Goal: Task Accomplishment & Management: Manage account settings

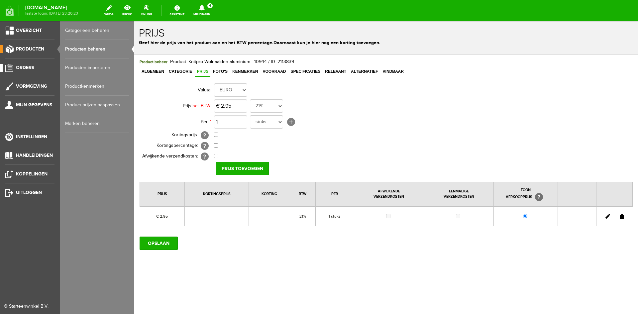
click at [24, 68] on span "Orders" at bounding box center [25, 68] width 18 height 6
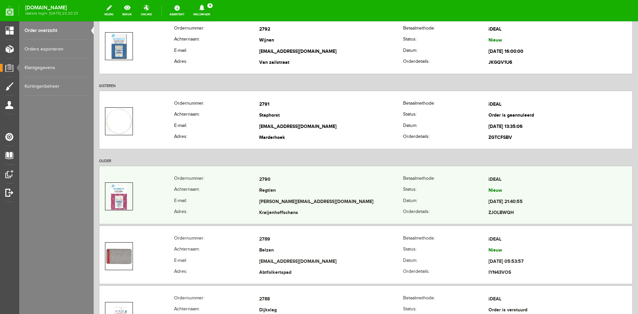
scroll to position [133, 0]
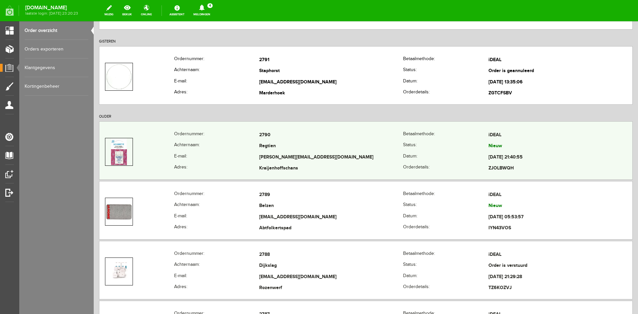
click at [436, 149] on th "Status:" at bounding box center [445, 146] width 85 height 11
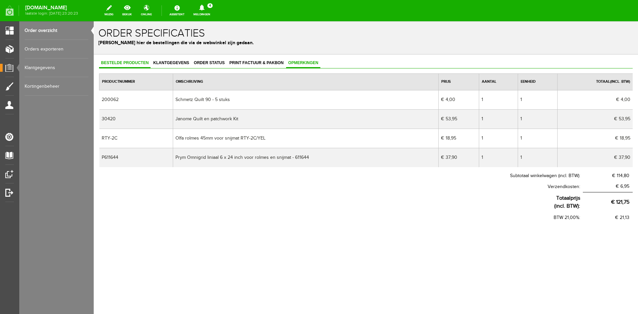
click at [303, 61] on span "Opmerkingen" at bounding box center [303, 62] width 34 height 5
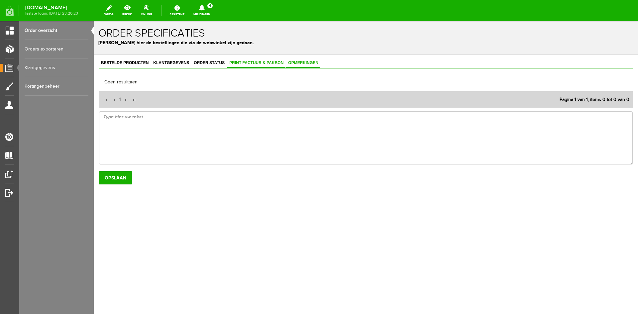
click at [251, 63] on span "Print factuur & pakbon" at bounding box center [256, 62] width 58 height 5
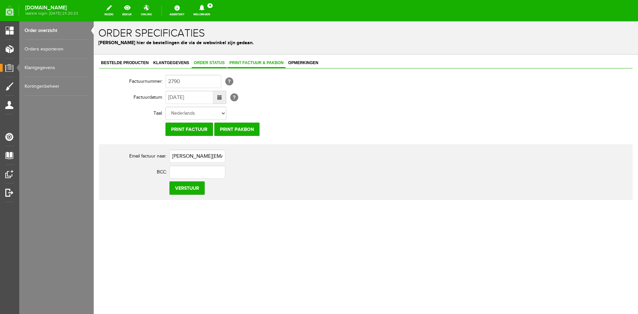
click at [206, 62] on span "Order status" at bounding box center [209, 62] width 35 height 5
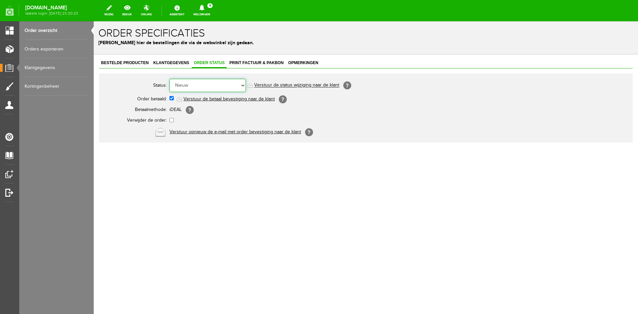
click at [242, 85] on select "Order niet afgerond Nieuw Order in behandeling Wacht op leverancier Wacht op be…" at bounding box center [207, 85] width 76 height 13
select select "5"
click at [169, 79] on select "Order niet afgerond Nieuw Order in behandeling Wacht op leverancier Wacht op be…" at bounding box center [207, 85] width 76 height 13
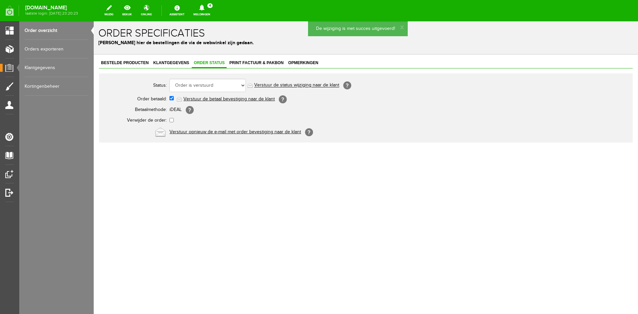
click at [278, 84] on link "Verstuur de status wijziging naar de klant" at bounding box center [296, 85] width 85 height 5
click at [204, 9] on icon at bounding box center [201, 8] width 5 height 6
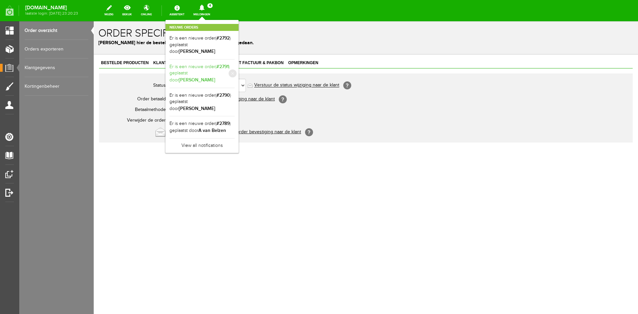
click at [226, 63] on link "Er is een nieuwe order( #2791 ) geplaatst door [PERSON_NAME]" at bounding box center [201, 73] width 65 height 20
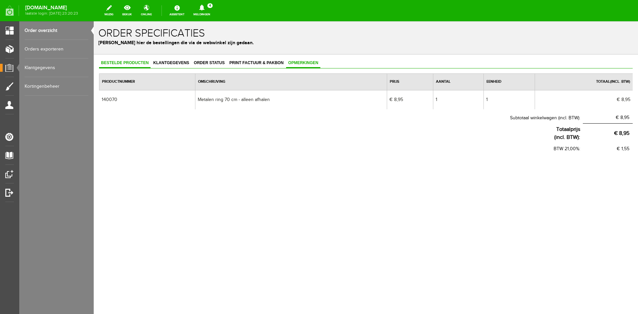
click at [306, 61] on span "Opmerkingen" at bounding box center [303, 62] width 34 height 5
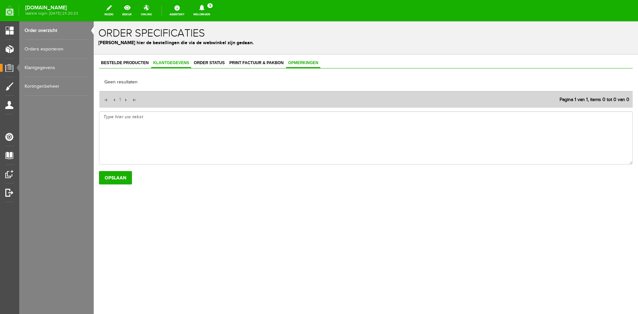
click at [168, 62] on span "Klantgegevens" at bounding box center [171, 62] width 40 height 5
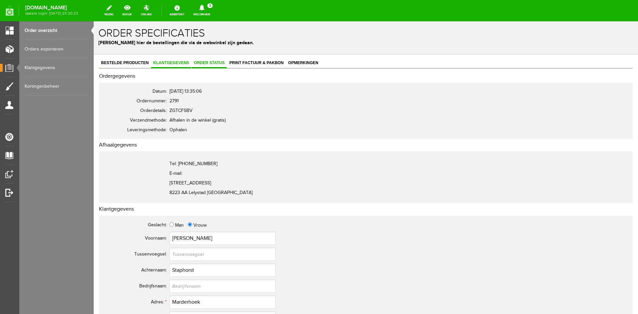
click at [208, 62] on span "Order status" at bounding box center [209, 62] width 35 height 5
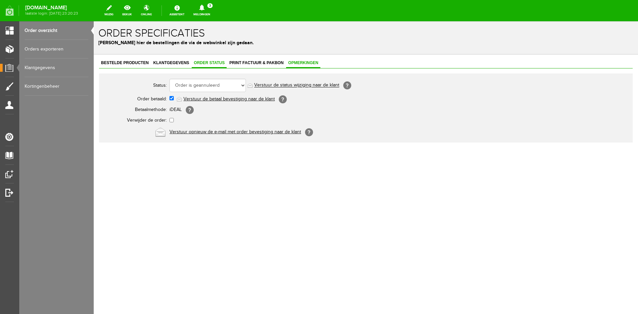
click at [311, 61] on span "Opmerkingen" at bounding box center [303, 62] width 34 height 5
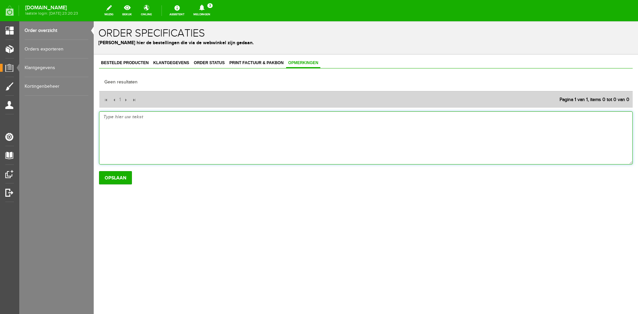
click at [116, 117] on textarea at bounding box center [366, 137] width 534 height 53
type textarea "geld contant terug betaald 14-10"
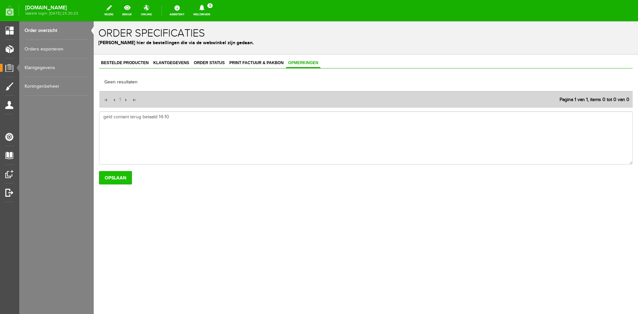
click at [120, 177] on input "Opslaan" at bounding box center [115, 177] width 33 height 13
click at [46, 29] on link "Order overzicht" at bounding box center [57, 30] width 64 height 19
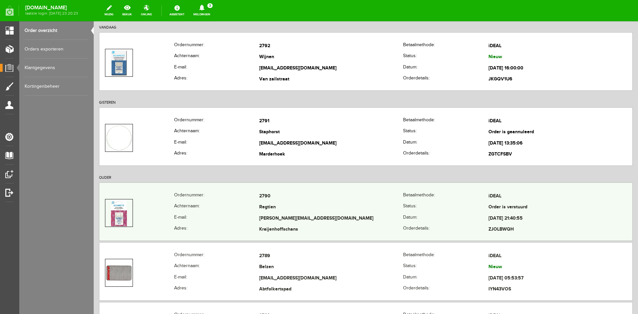
scroll to position [100, 0]
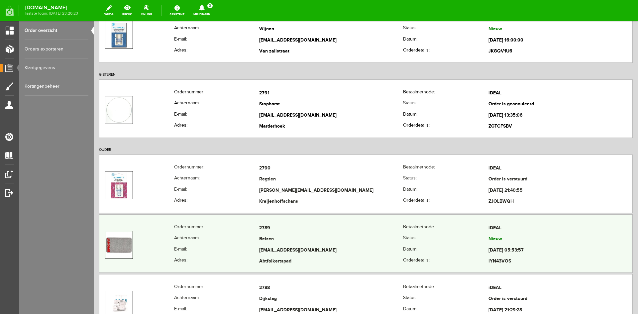
click at [371, 244] on td "Belzen" at bounding box center [331, 239] width 144 height 11
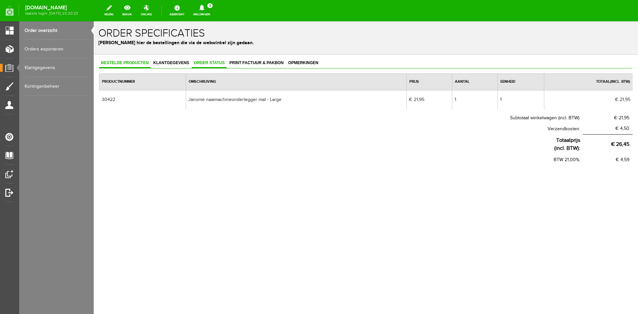
click at [202, 62] on span "Order status" at bounding box center [209, 62] width 35 height 5
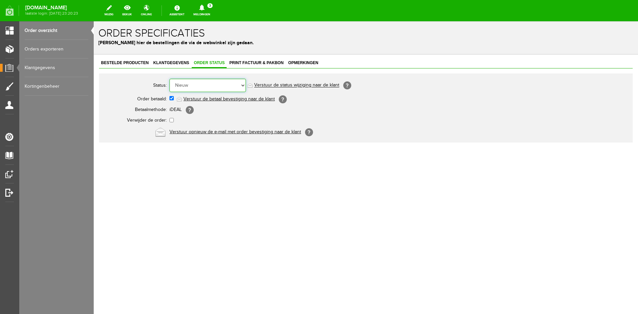
click at [242, 86] on select "Order niet afgerond Nieuw Order in behandeling Wacht op leverancier Wacht op be…" at bounding box center [207, 85] width 76 height 13
select select "5"
click at [169, 79] on select "Order niet afgerond Nieuw Order in behandeling Wacht op leverancier Wacht op be…" at bounding box center [207, 85] width 76 height 13
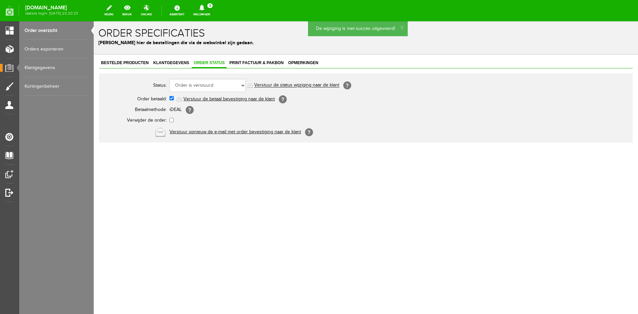
click at [272, 86] on link "Verstuur de status wijziging naar de klant" at bounding box center [296, 85] width 85 height 5
click at [298, 62] on span "Opmerkingen" at bounding box center [303, 62] width 34 height 5
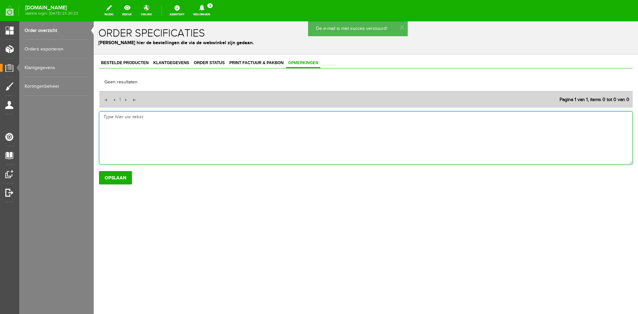
click at [142, 120] on textarea at bounding box center [366, 137] width 534 height 53
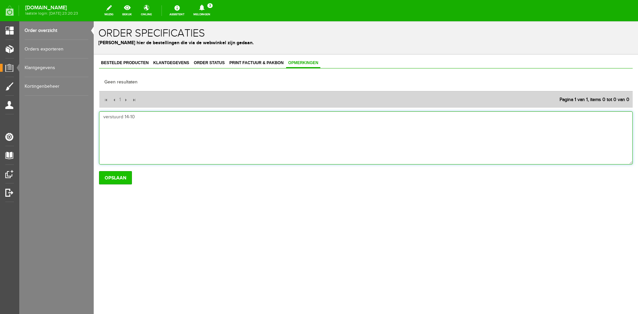
type textarea "verstuurd 14-10"
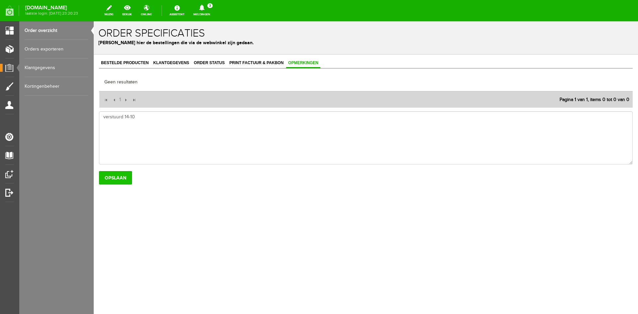
click at [112, 179] on input "Opslaan" at bounding box center [115, 177] width 33 height 13
click at [116, 177] on input "Opslaan" at bounding box center [115, 177] width 33 height 13
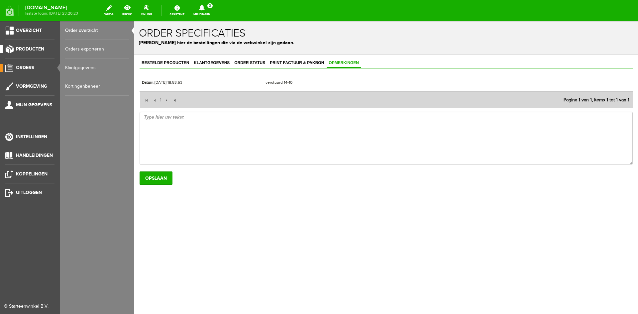
click at [26, 47] on span "Producten" at bounding box center [30, 49] width 28 height 6
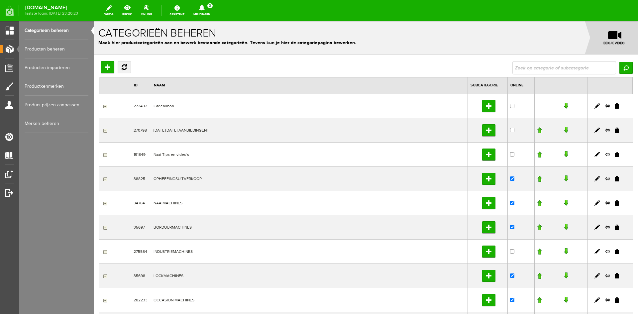
click at [44, 48] on link "Producten beheren" at bounding box center [57, 49] width 64 height 19
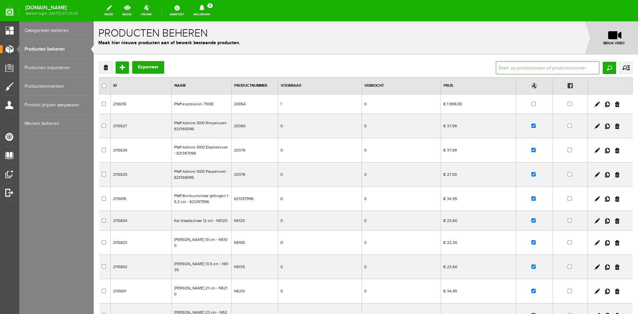
click at [531, 67] on input "text" at bounding box center [548, 67] width 104 height 13
type input "Janome naaimachineonderlegger mat - Large"
click at [603, 68] on input "Zoeken" at bounding box center [609, 68] width 13 height 12
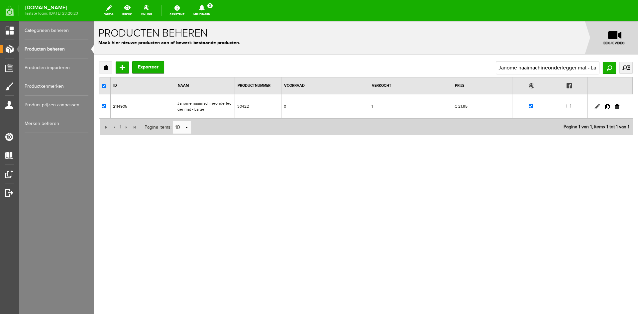
click at [595, 106] on link at bounding box center [596, 106] width 5 height 5
checkbox input "true"
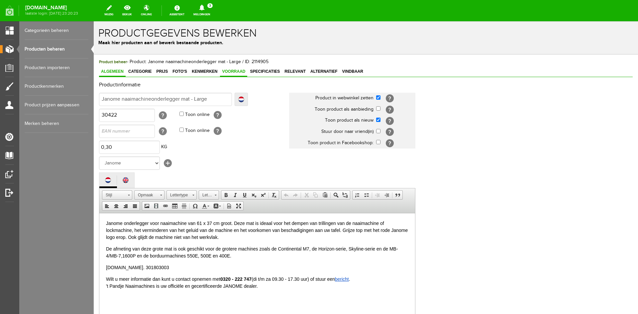
click at [233, 72] on span "Voorraad" at bounding box center [233, 71] width 27 height 5
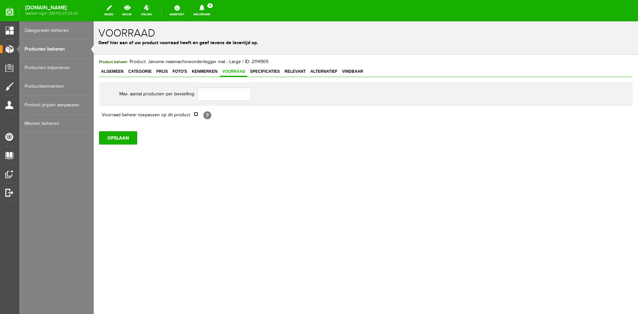
click at [196, 116] on input "checkbox" at bounding box center [196, 114] width 4 height 4
checkbox input "true"
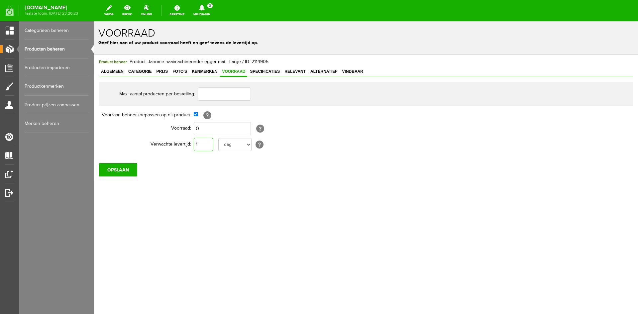
click at [204, 144] on input "1" at bounding box center [203, 144] width 19 height 13
type input "10"
click at [115, 168] on input "OPSLAAN" at bounding box center [118, 169] width 38 height 13
click at [204, 8] on icon at bounding box center [201, 8] width 5 height 6
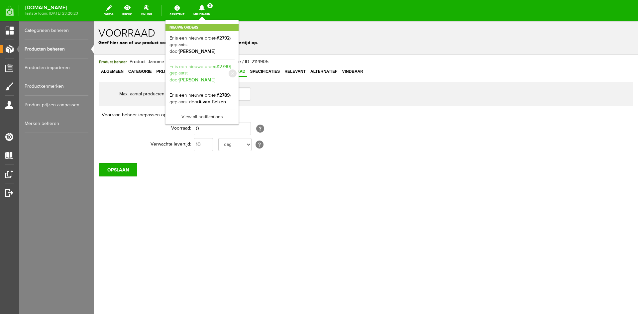
click at [215, 77] on b "[PERSON_NAME]" at bounding box center [197, 80] width 37 height 6
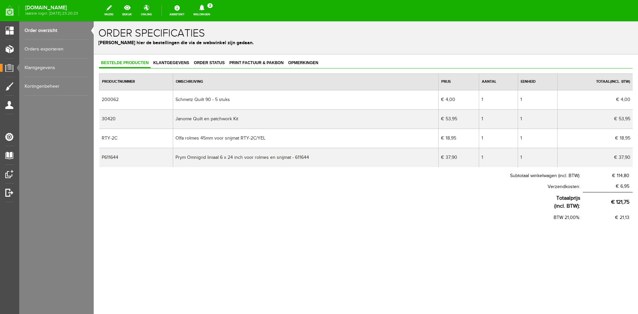
click at [204, 9] on icon at bounding box center [201, 8] width 5 height 6
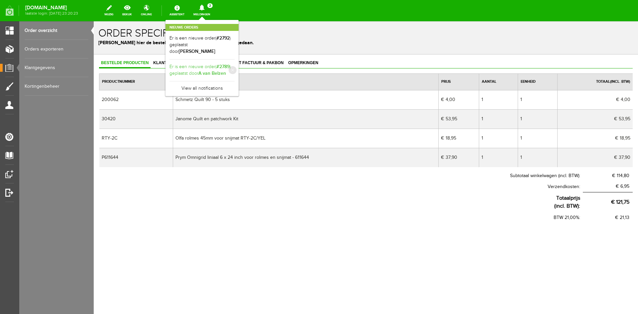
click at [225, 63] on link "Er is een nieuwe order( #2789 ) geplaatst door A [PERSON_NAME]" at bounding box center [201, 70] width 65 height 14
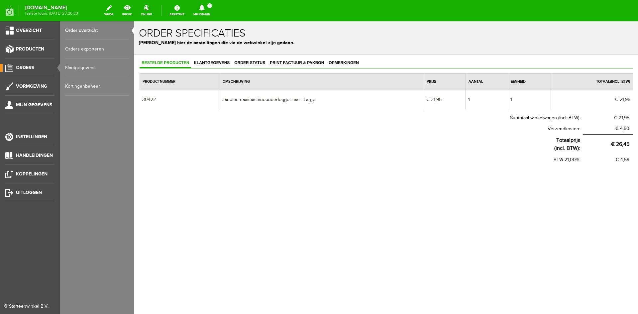
click at [74, 29] on link "Order overzicht" at bounding box center [97, 30] width 64 height 19
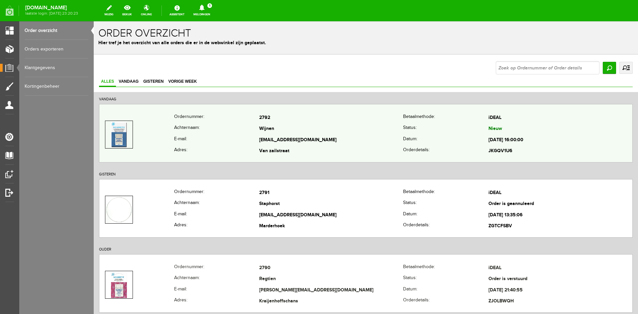
click at [308, 122] on td "2792" at bounding box center [331, 117] width 144 height 11
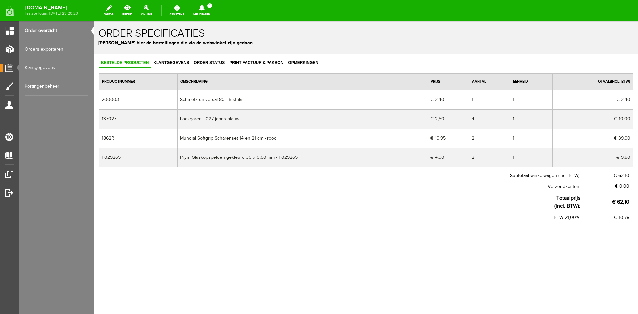
click at [225, 117] on td "Lockgaren - 027 jeans blauw" at bounding box center [303, 118] width 250 height 19
click at [178, 63] on span "Klantgegevens" at bounding box center [171, 62] width 40 height 5
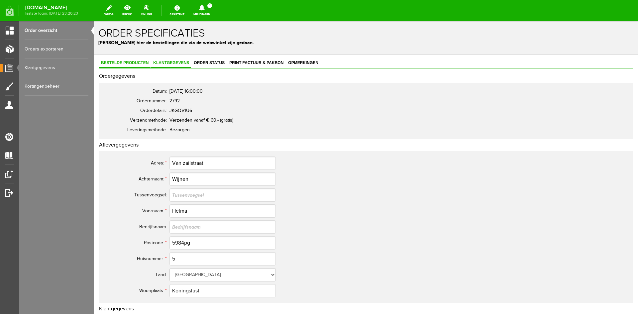
click at [128, 62] on span "Bestelde producten" at bounding box center [125, 62] width 52 height 5
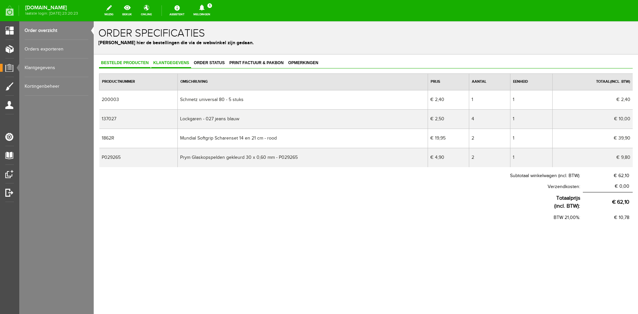
click at [175, 62] on span "Klantgegevens" at bounding box center [171, 62] width 40 height 5
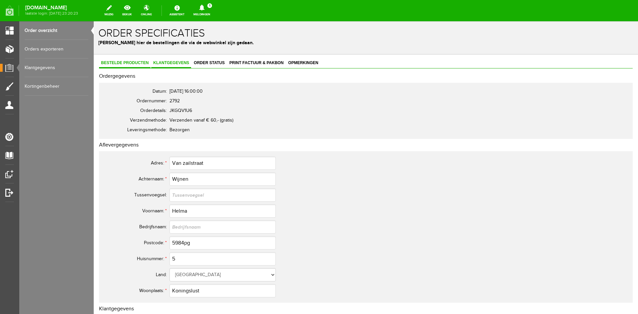
click at [111, 63] on span "Bestelde producten" at bounding box center [125, 62] width 52 height 5
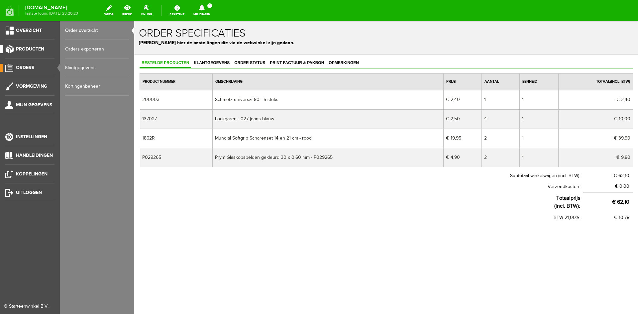
click at [28, 48] on span "Producten" at bounding box center [30, 49] width 28 height 6
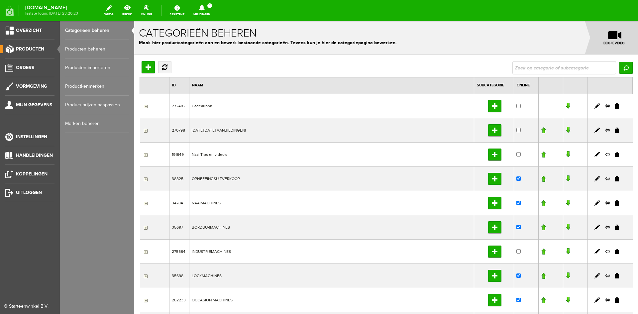
click at [79, 46] on link "Producten beheren" at bounding box center [97, 49] width 64 height 19
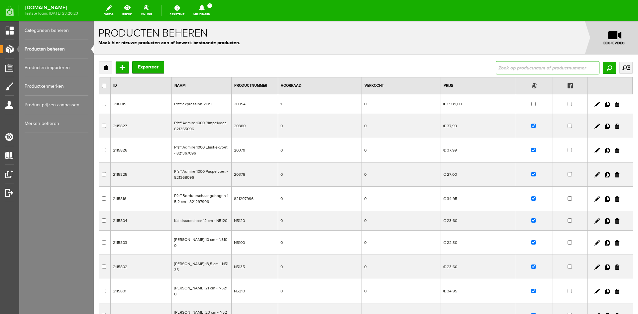
click at [532, 67] on input "text" at bounding box center [548, 67] width 104 height 13
drag, startPoint x: 495, startPoint y: 66, endPoint x: 613, endPoint y: 66, distance: 118.3
click at [613, 66] on div "[PERSON_NAME] [DATE] 06-29003873 Zoeken uitgebreid zoeken Categorie Cadeaubon […" at bounding box center [564, 67] width 137 height 13
type input "Ilonka"
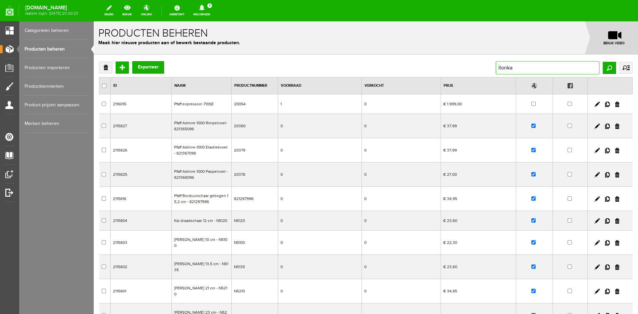
scroll to position [0, 0]
drag, startPoint x: 513, startPoint y: 70, endPoint x: 482, endPoint y: 72, distance: 31.7
click at [482, 72] on div "Verwijderen Toevoegen Exporteer Ilonka Zoeken uitgebreid zoeken Categorie Cadea…" at bounding box center [366, 67] width 534 height 13
type input "mat"
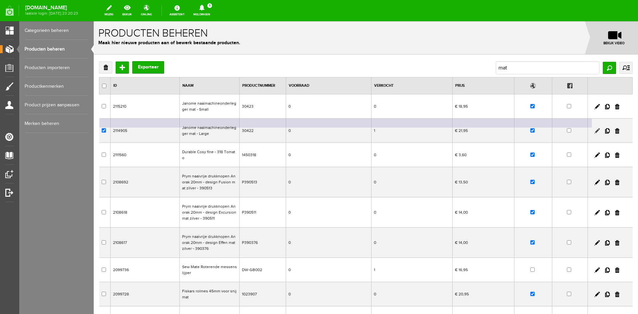
click at [594, 129] on link at bounding box center [596, 130] width 5 height 5
checkbox input "true"
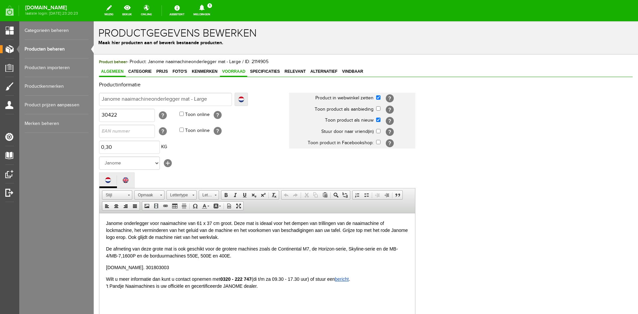
click at [235, 72] on span "Voorraad" at bounding box center [233, 71] width 27 height 5
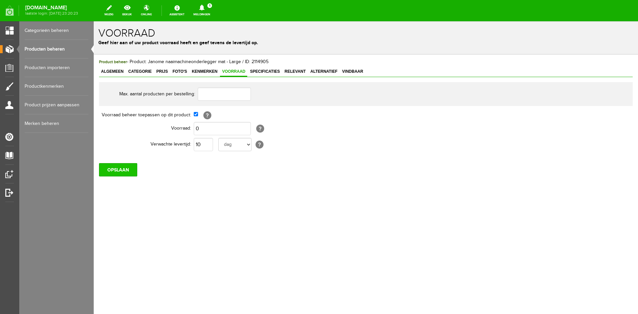
click at [119, 172] on input "OPSLAAN" at bounding box center [118, 169] width 38 height 13
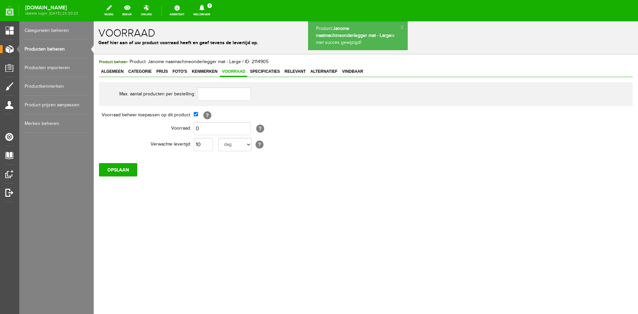
click at [47, 48] on link "Producten beheren" at bounding box center [57, 49] width 64 height 19
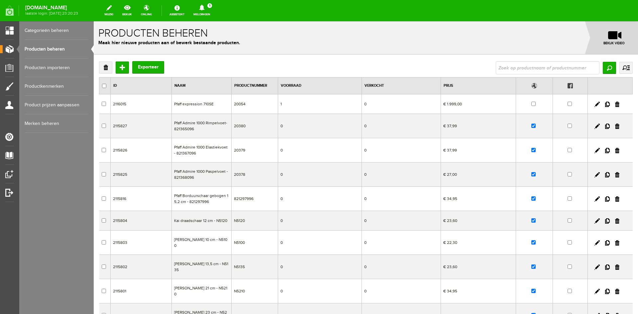
click at [54, 31] on link "Categorieën beheren" at bounding box center [57, 30] width 64 height 19
